Goal: Task Accomplishment & Management: Manage account settings

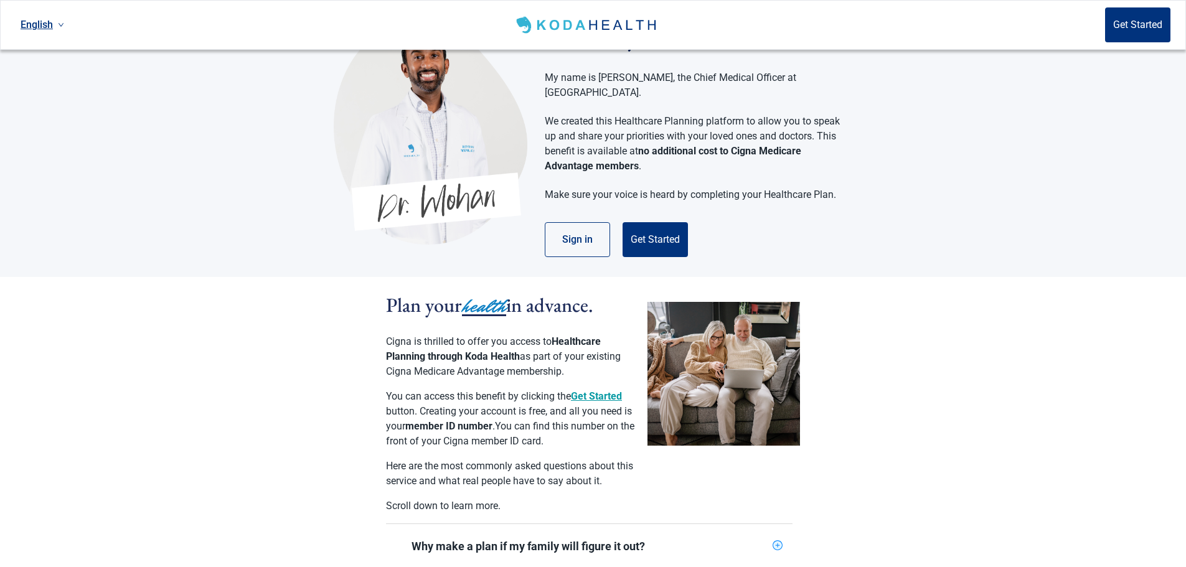
scroll to position [62, 0]
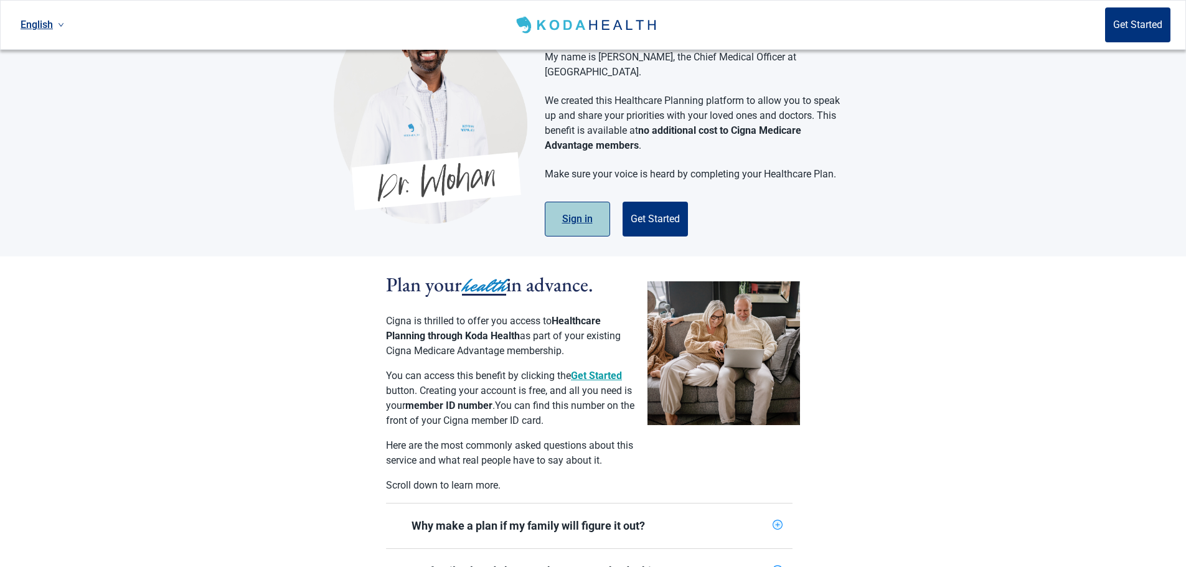
click at [578, 208] on button "Sign in" at bounding box center [577, 219] width 65 height 35
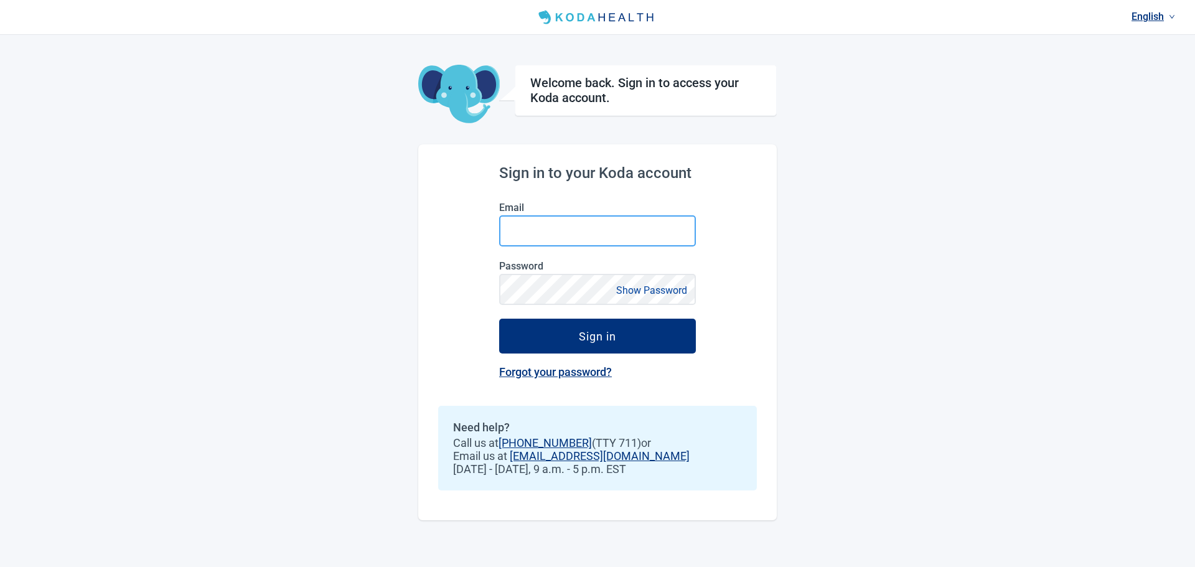
click at [555, 230] on input "Email" at bounding box center [597, 230] width 197 height 31
type input "[EMAIL_ADDRESS][DOMAIN_NAME]"
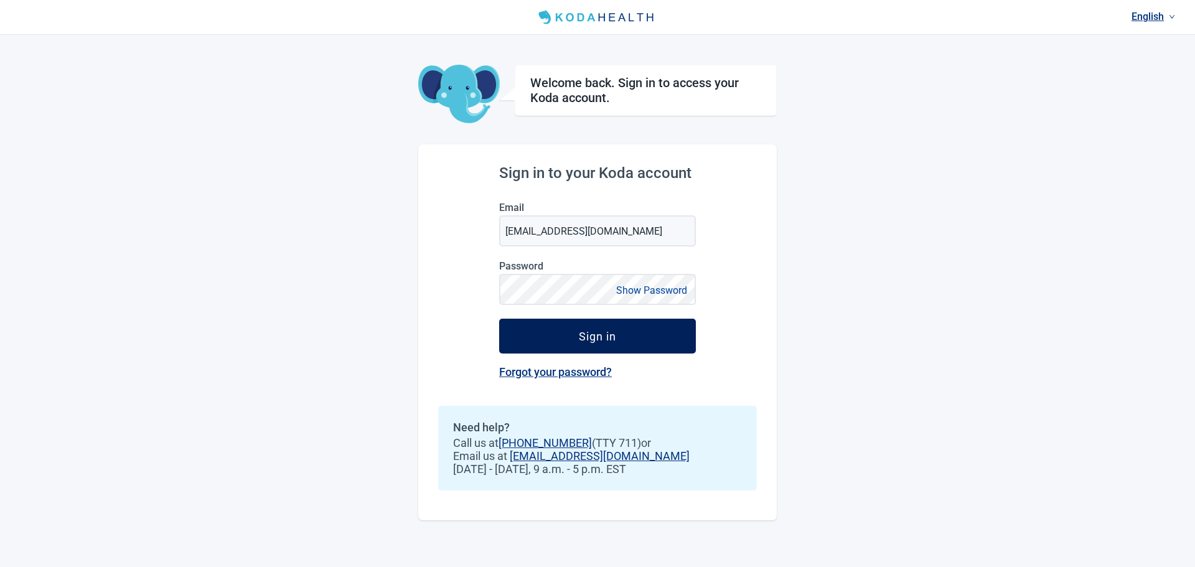
drag, startPoint x: 573, startPoint y: 334, endPoint x: 577, endPoint y: 320, distance: 14.2
click at [576, 327] on button "Sign in" at bounding box center [597, 336] width 197 height 35
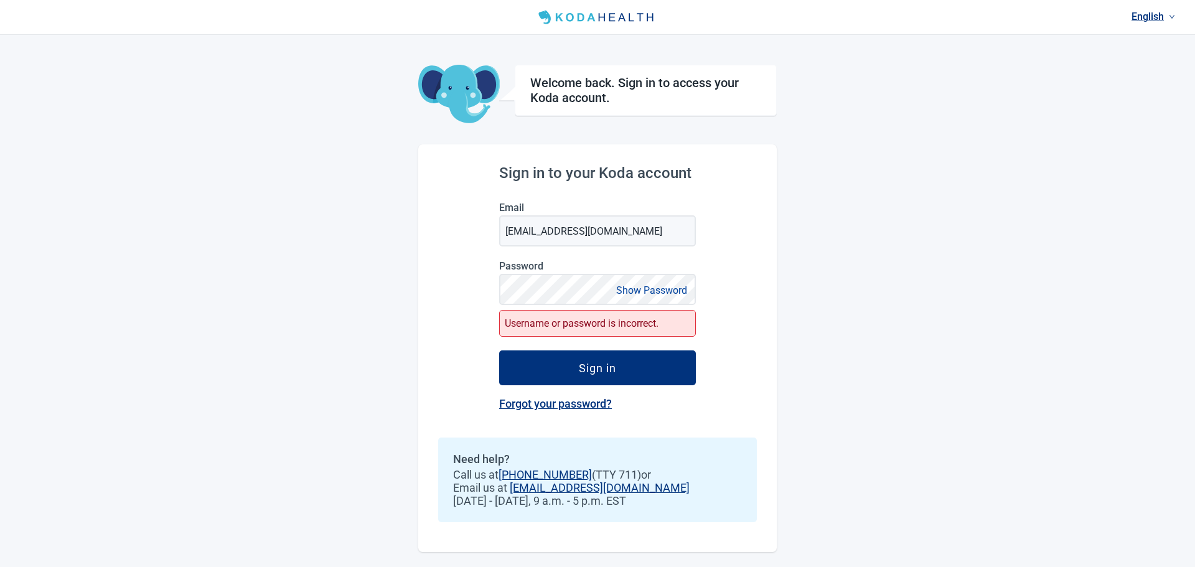
click at [541, 400] on link "Forgot your password?" at bounding box center [555, 403] width 113 height 13
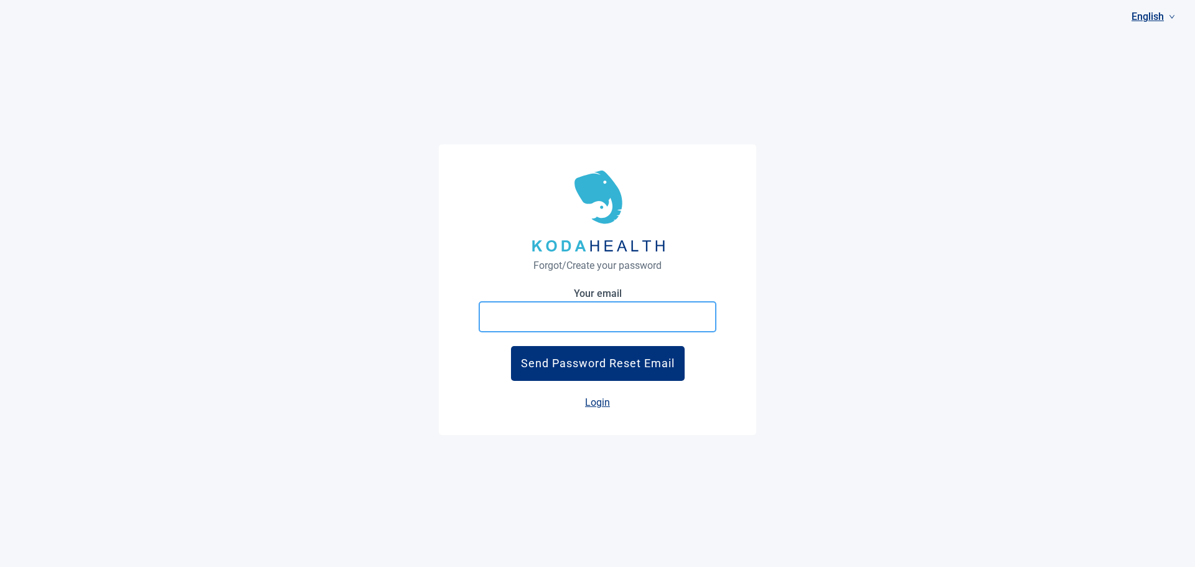
click at [624, 325] on input at bounding box center [598, 316] width 238 height 31
type input "[EMAIL_ADDRESS][DOMAIN_NAME]"
click at [809, 391] on div "Forgot/Create your password Your email [EMAIL_ADDRESS][DOMAIN_NAME] Send Passwo…" at bounding box center [597, 283] width 1195 height 567
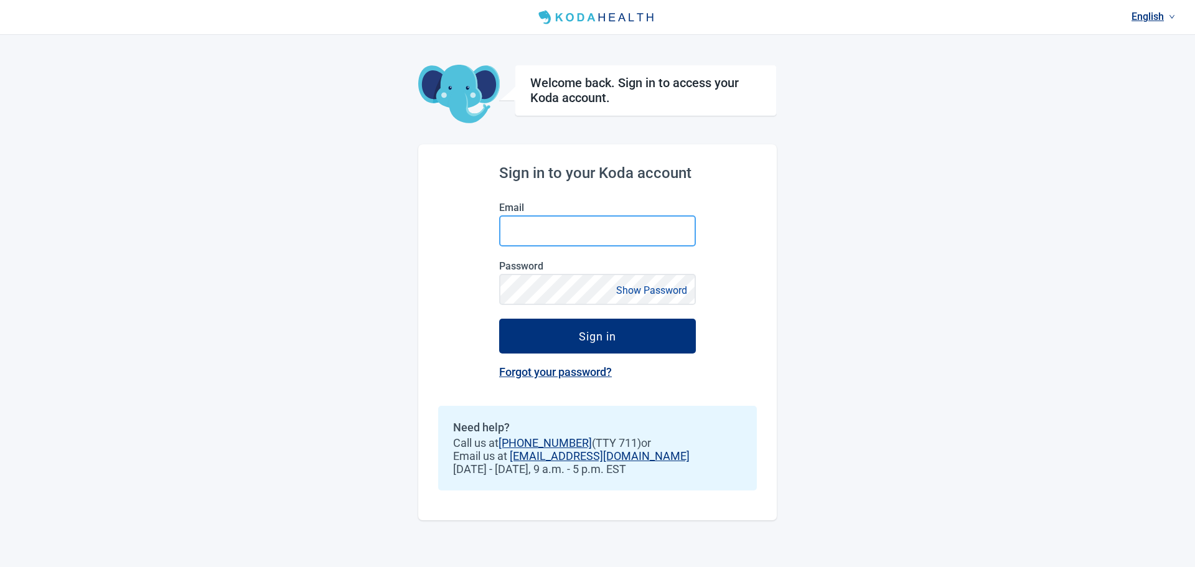
click at [541, 229] on input "Email" at bounding box center [597, 230] width 197 height 31
type input "[EMAIL_ADDRESS][DOMAIN_NAME]"
drag, startPoint x: 649, startPoint y: 285, endPoint x: 655, endPoint y: 288, distance: 6.4
click at [650, 286] on button "Show Password" at bounding box center [651, 290] width 78 height 17
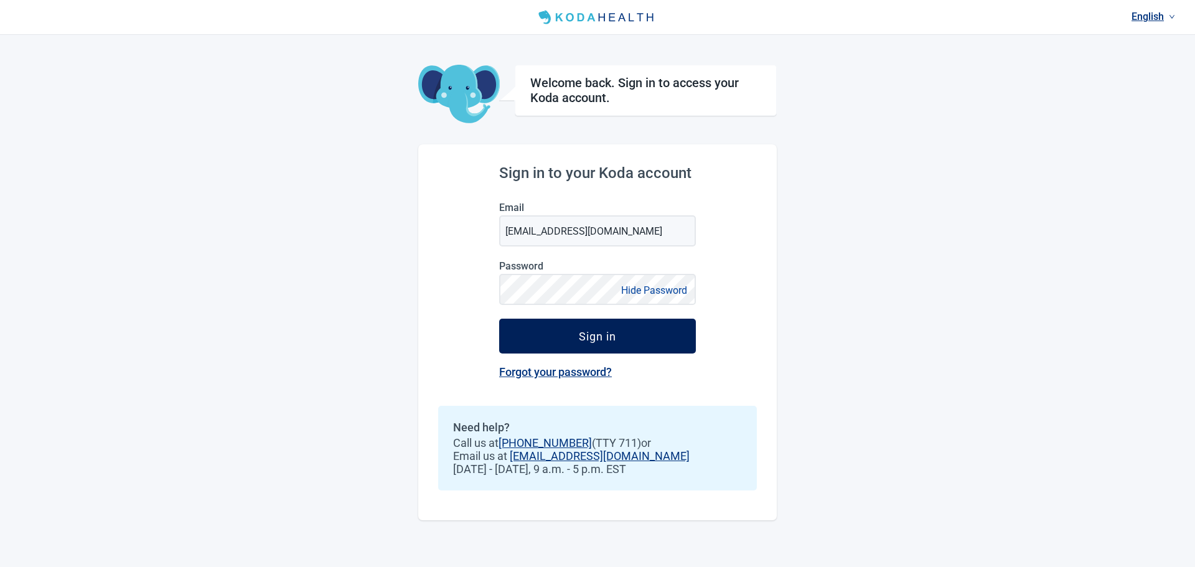
click at [614, 339] on div "Sign in" at bounding box center [597, 336] width 37 height 12
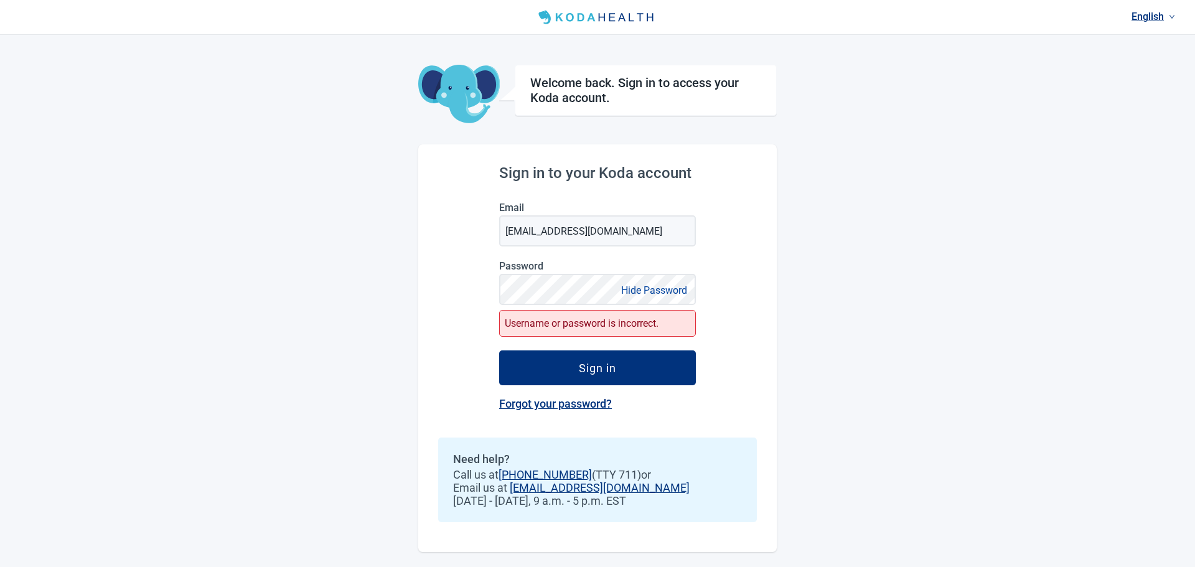
click at [553, 403] on link "Forgot your password?" at bounding box center [555, 403] width 113 height 13
